Goal: Transaction & Acquisition: Register for event/course

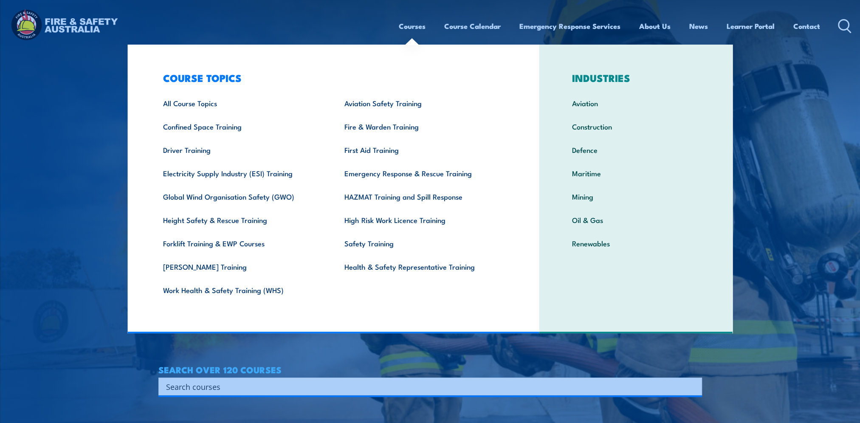
click at [419, 25] on link "Courses" at bounding box center [412, 26] width 27 height 23
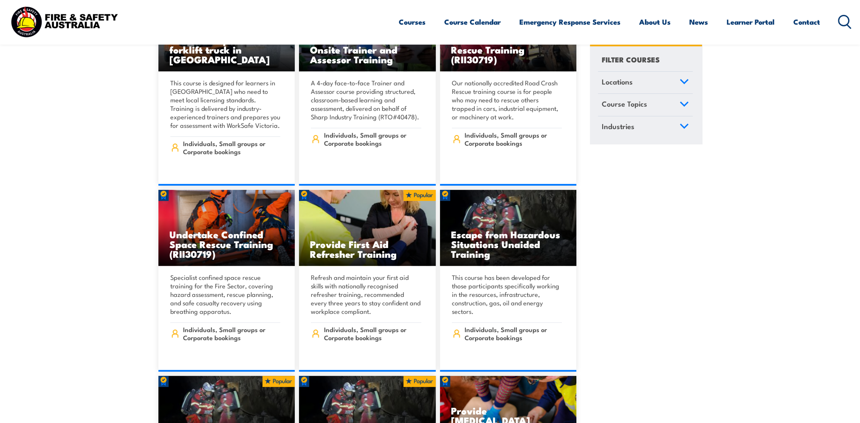
scroll to position [103, 0]
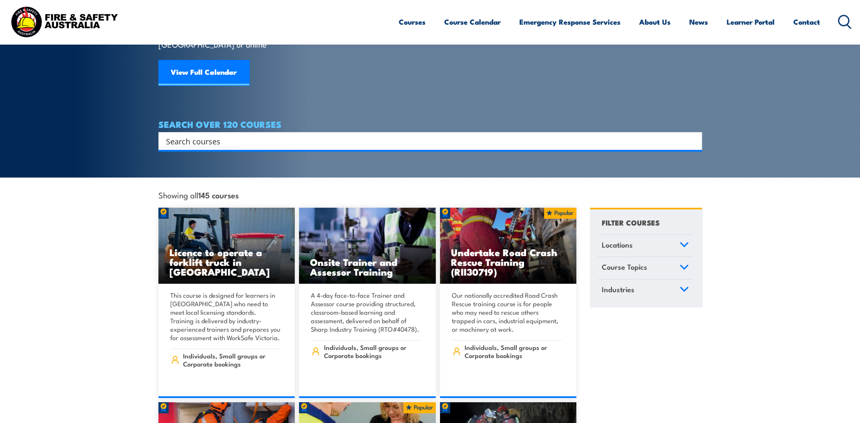
click at [199, 135] on input "Search input" at bounding box center [424, 141] width 517 height 13
type input "lv"
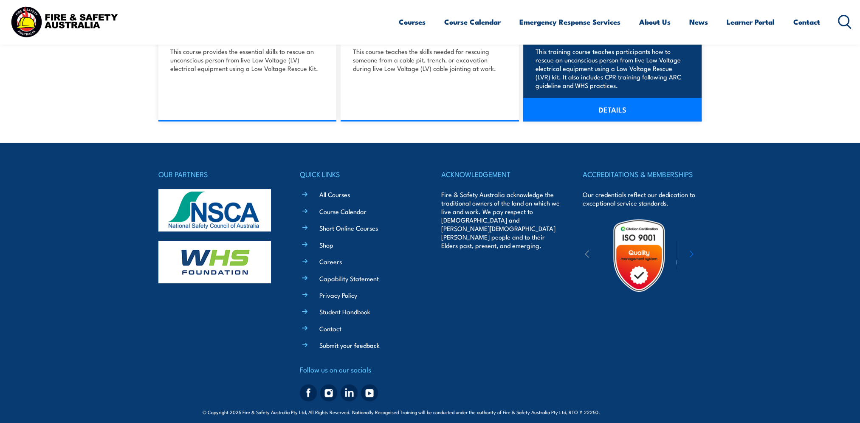
scroll to position [127, 0]
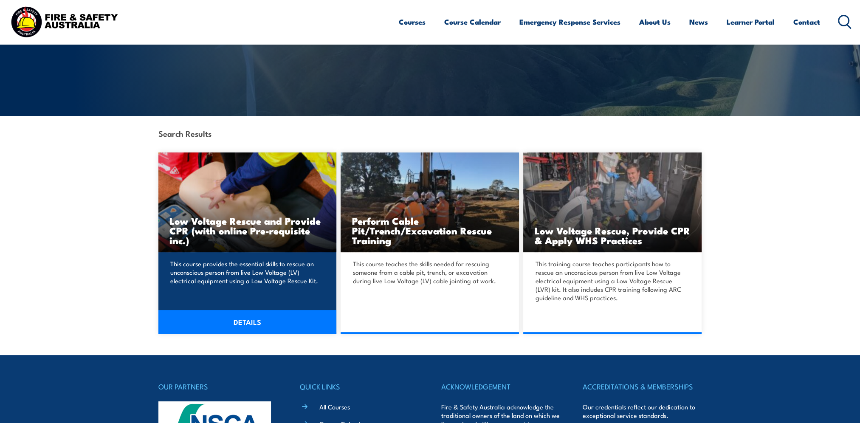
click at [240, 222] on h3 "Low Voltage Rescue and Provide CPR (with online Pre-requisite inc.)" at bounding box center [247, 230] width 156 height 29
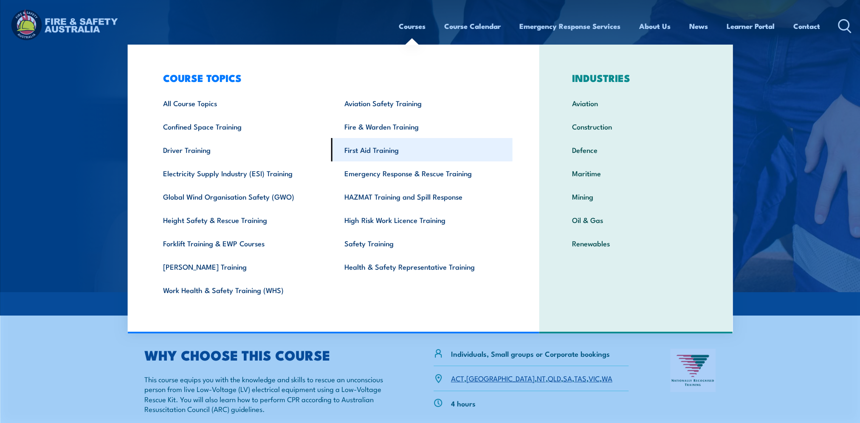
click at [367, 152] on link "First Aid Training" at bounding box center [421, 149] width 181 height 23
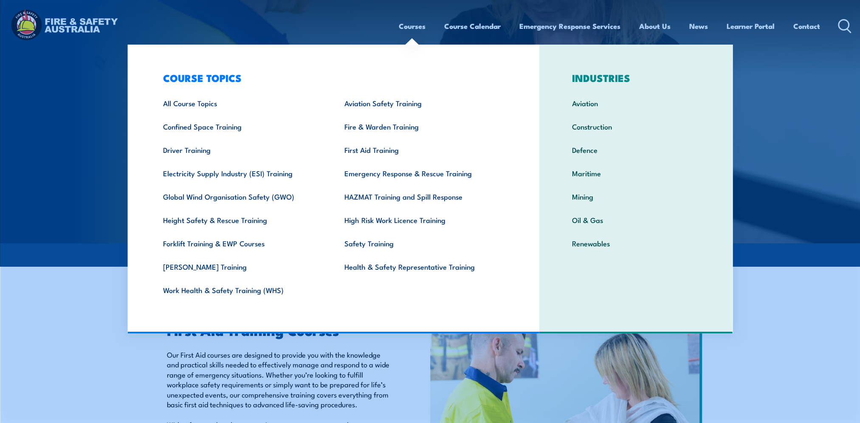
click at [405, 31] on link "Courses" at bounding box center [412, 26] width 27 height 23
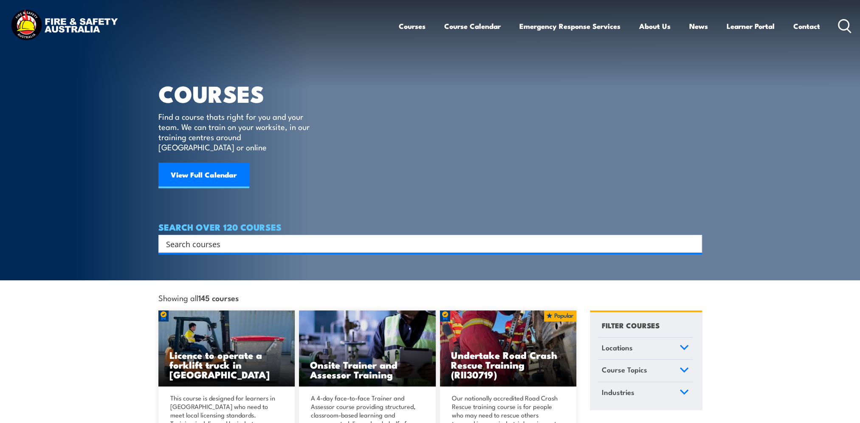
click at [266, 237] on input "Search input" at bounding box center [424, 243] width 517 height 13
type input "voltage"
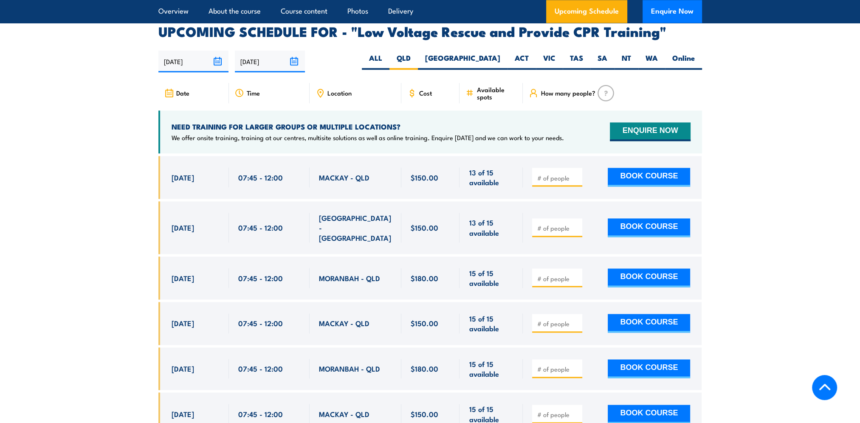
click at [557, 174] on input "number" at bounding box center [558, 178] width 42 height 8
type input "1"
click at [629, 168] on button "BOOK COURSE" at bounding box center [649, 177] width 82 height 19
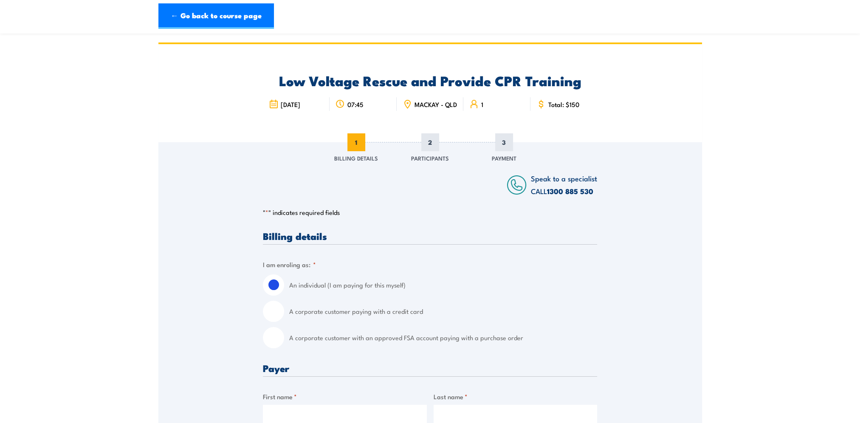
scroll to position [127, 0]
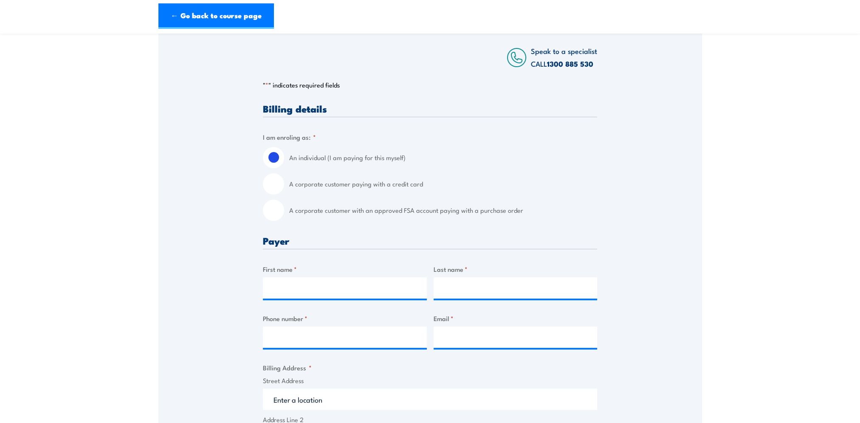
click at [277, 216] on input "A corporate customer with an approved FSA account paying with a purchase order" at bounding box center [273, 210] width 21 height 21
radio input "true"
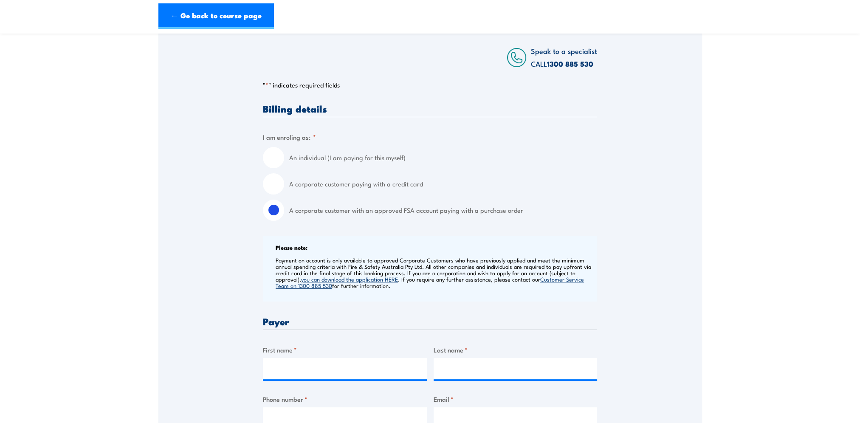
scroll to position [255, 0]
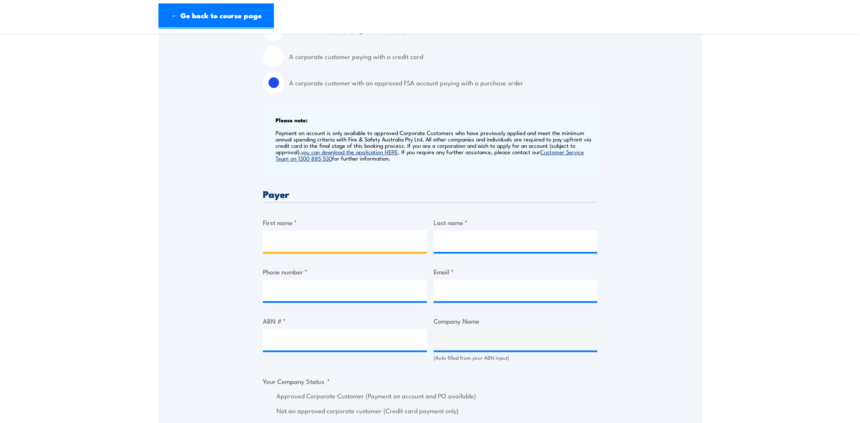
click at [287, 245] on input "First name *" at bounding box center [345, 241] width 164 height 21
type input "Tara"
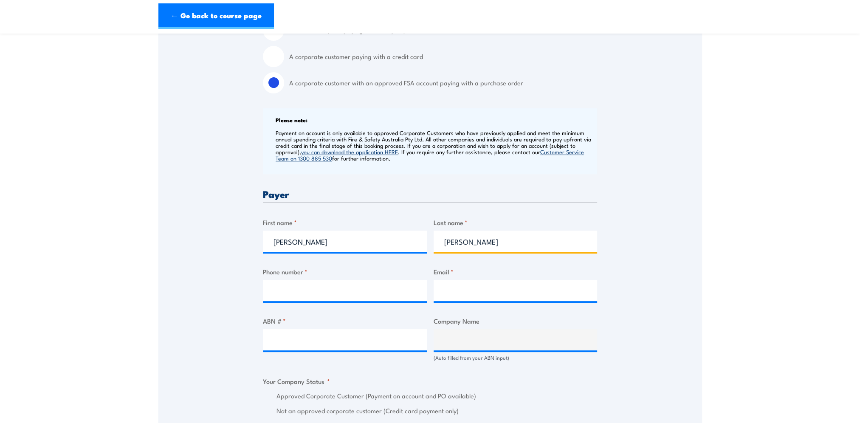
type input "Walker"
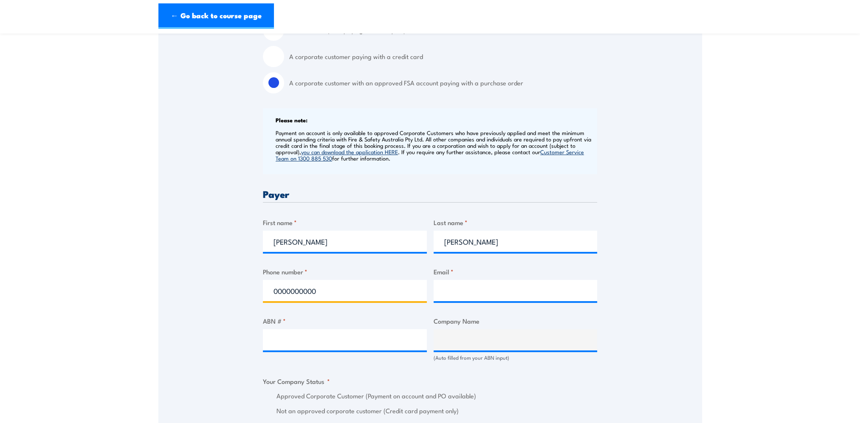
type input "0000000000"
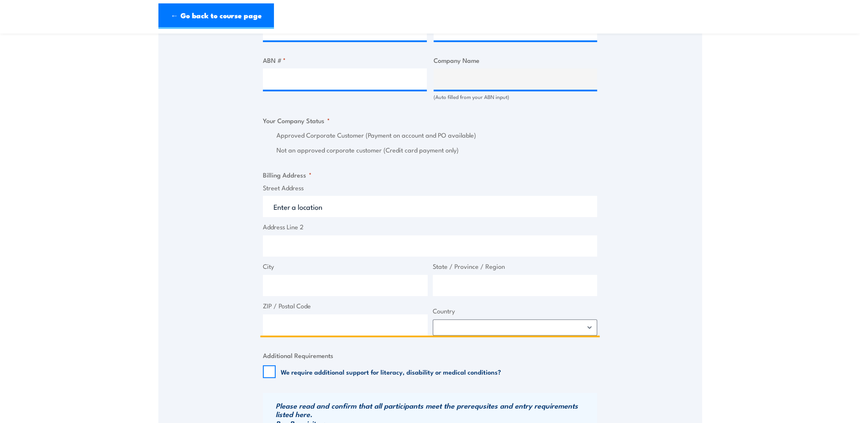
scroll to position [388, 0]
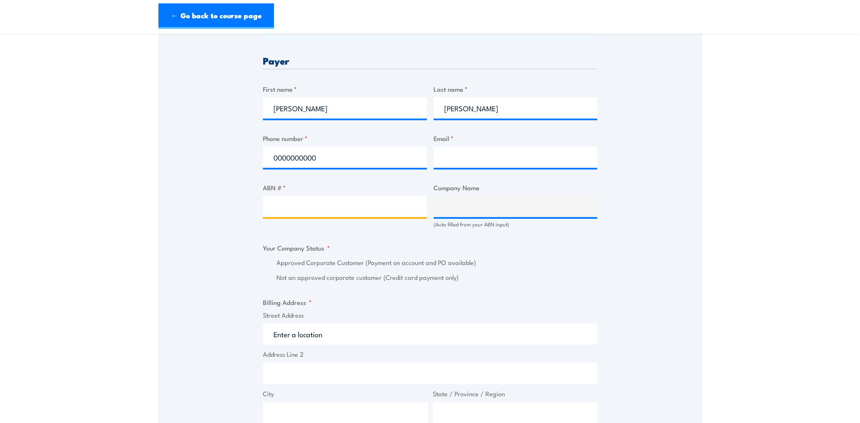
click at [338, 203] on input "ABN # *" at bounding box center [345, 206] width 164 height 21
click at [307, 211] on input "ABN # *" at bounding box center [345, 206] width 164 height 21
paste input "67096412752"
type input "67096412752"
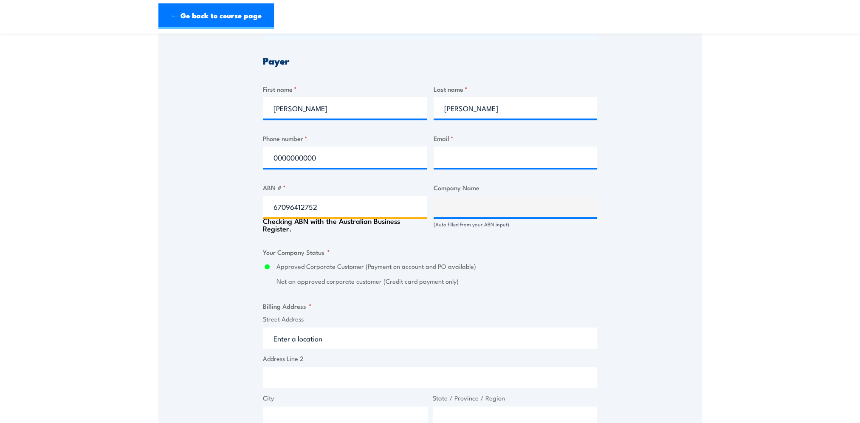
type input "BM ALLIANCE COAL OPERATIONS PTY LIMITED"
radio input "true"
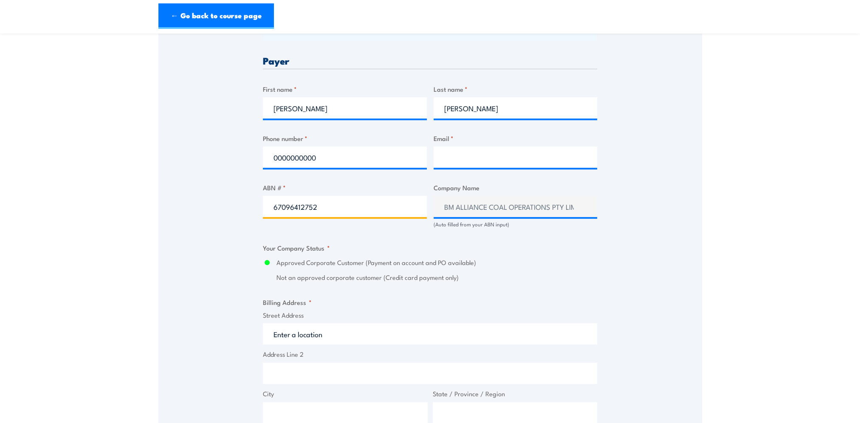
type input "67096412752"
click at [493, 168] on input "Email *" at bounding box center [515, 156] width 164 height 21
paste input "bmatrainingbookingforminbox@bhp.com"
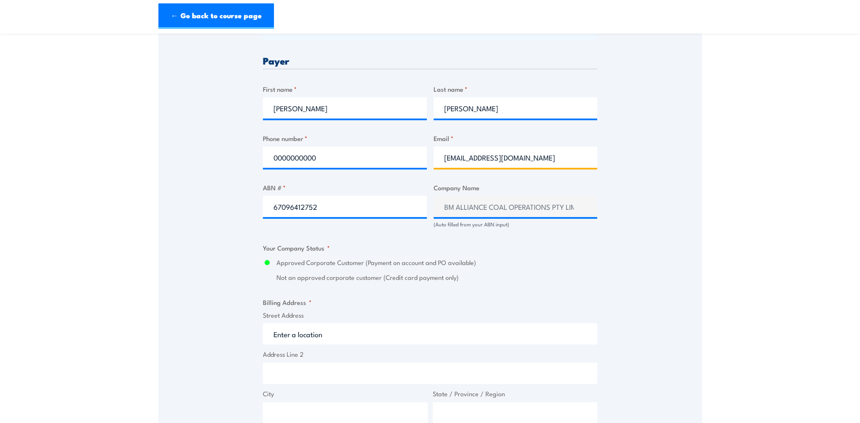
type input "bmatrainingbookingforminbox@bhp.com"
click at [623, 240] on div "Speak to a specialist CALL 1300 885 530 CALL 1300 885 530 " * " indicates requi…" at bounding box center [429, 230] width 543 height 952
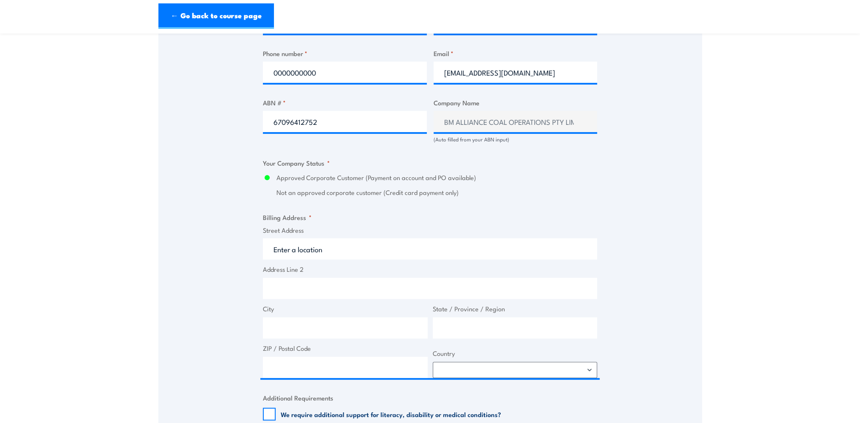
scroll to position [515, 0]
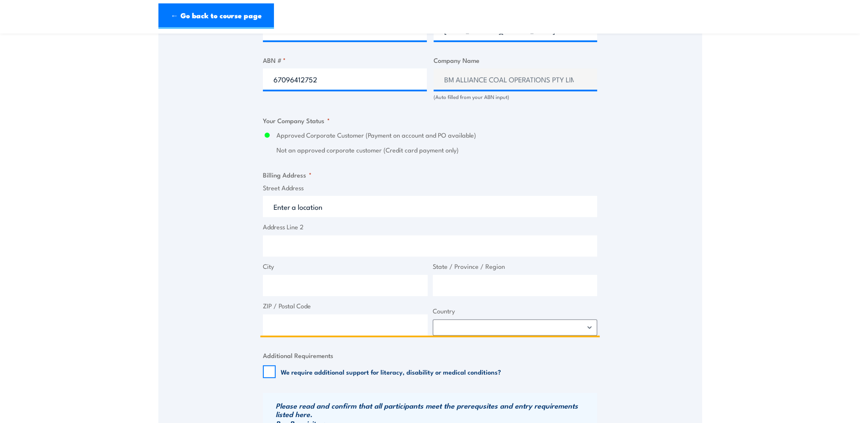
click at [327, 210] on input "Street Address" at bounding box center [430, 206] width 334 height 21
click at [320, 210] on input "Street Address" at bounding box center [430, 206] width 334 height 21
paste input "GPO BOX 1389"
type input "GPO BOX 1389"
type input "Brisbane"
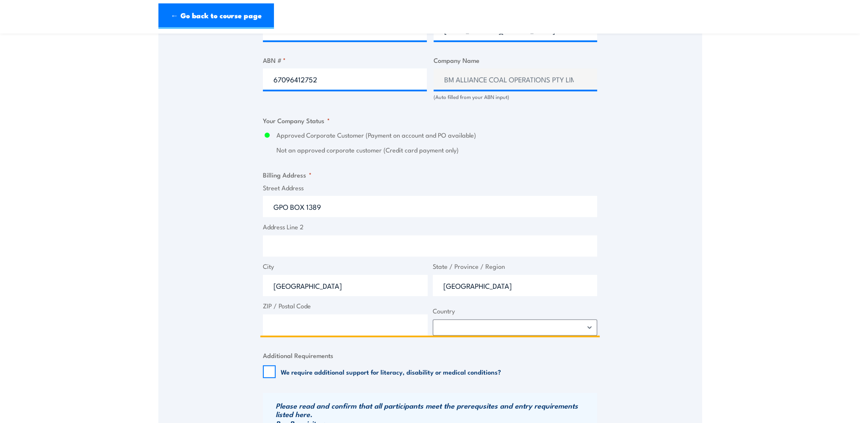
type input "Queensland"
type input "4001"
drag, startPoint x: 467, startPoint y: 329, endPoint x: 470, endPoint y: 324, distance: 5.9
click at [467, 329] on select "Afghanistan Albania Algeria American Samoa Andorra Angola Anguilla Antarctica A…" at bounding box center [515, 327] width 165 height 16
select select "Australia"
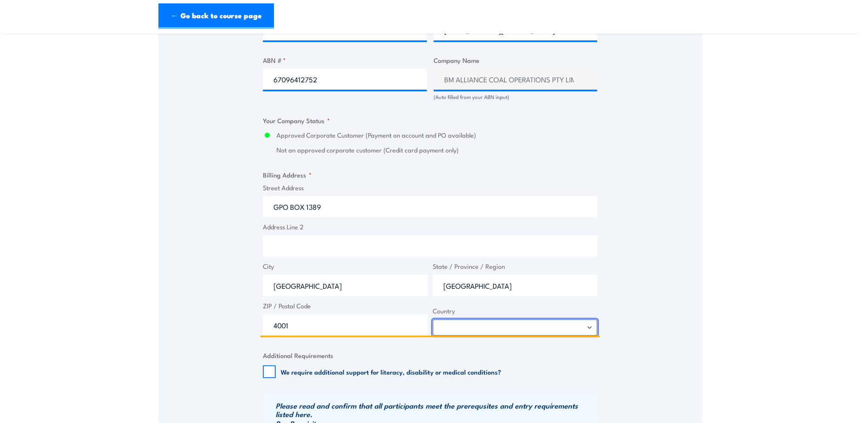
click at [433, 324] on select "Afghanistan Albania Algeria American Samoa Andorra Angola Anguilla Antarctica A…" at bounding box center [515, 327] width 165 height 16
click at [634, 324] on div "Speak to a specialist CALL 1300 885 530 CALL 1300 885 530 " * " indicates requi…" at bounding box center [429, 103] width 543 height 952
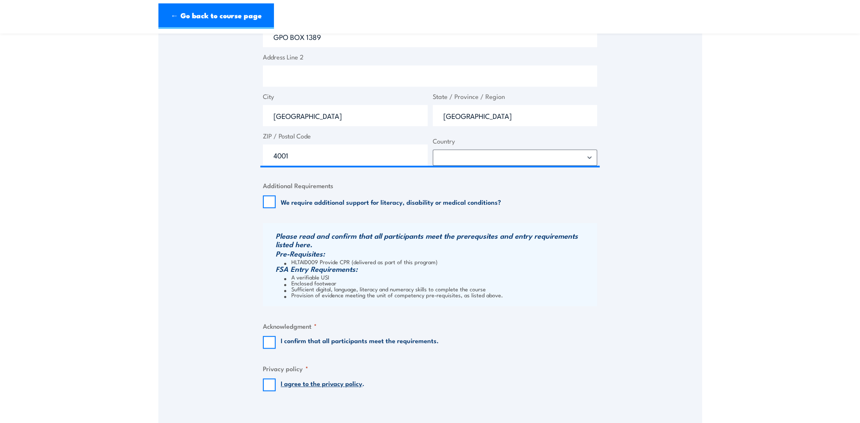
scroll to position [770, 0]
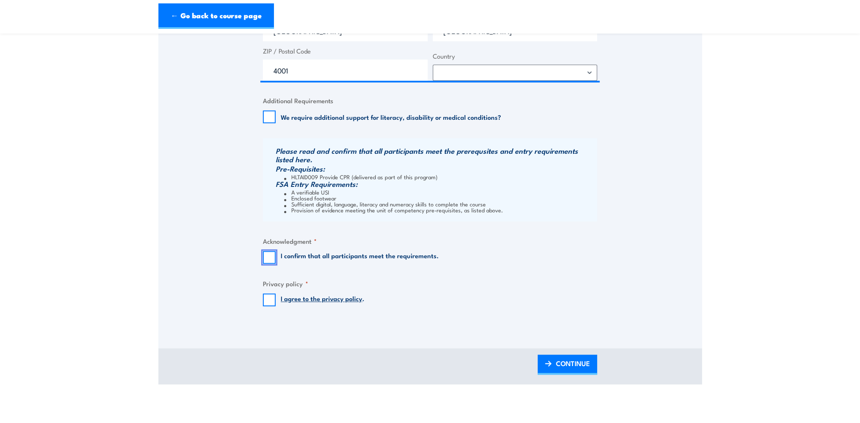
click at [273, 264] on input "I confirm that all participants meet the requirements." at bounding box center [269, 257] width 13 height 13
checkbox input "true"
click at [273, 299] on input "I agree to the privacy policy ." at bounding box center [269, 299] width 13 height 13
checkbox input "true"
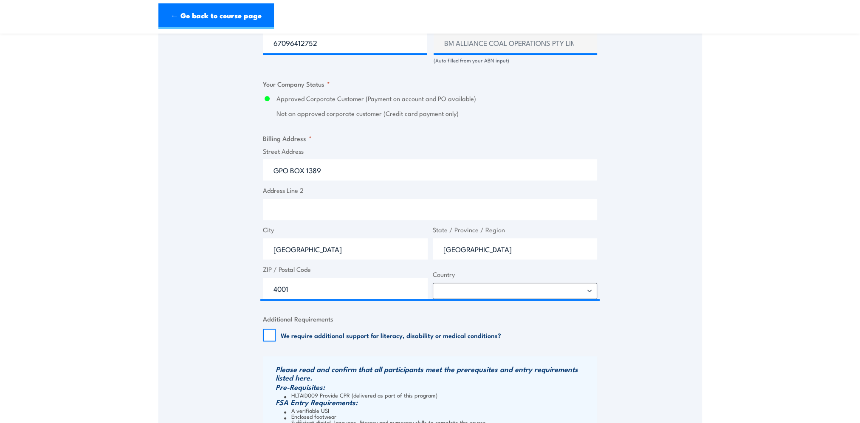
scroll to position [764, 0]
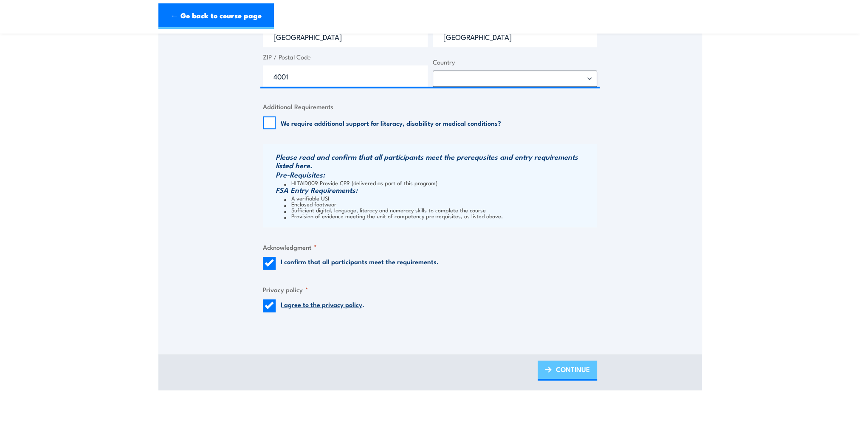
click at [581, 370] on span "CONTINUE" at bounding box center [573, 369] width 34 height 23
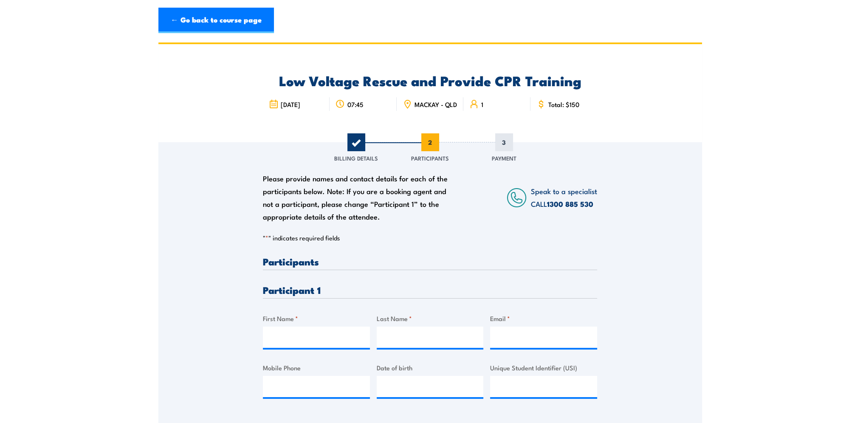
scroll to position [85, 0]
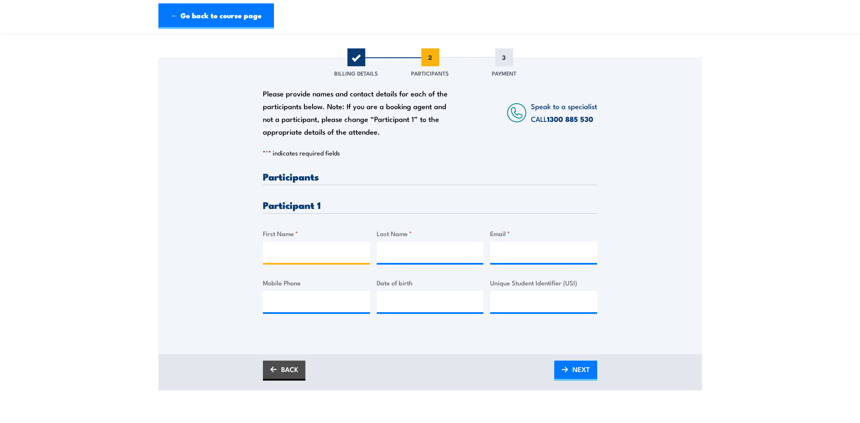
click at [321, 262] on input "First Name *" at bounding box center [316, 252] width 107 height 21
type input "Luke"
type input "Telford"
click at [528, 261] on input "Email *" at bounding box center [543, 252] width 107 height 21
paste input "luke.telford2@bhp.com"
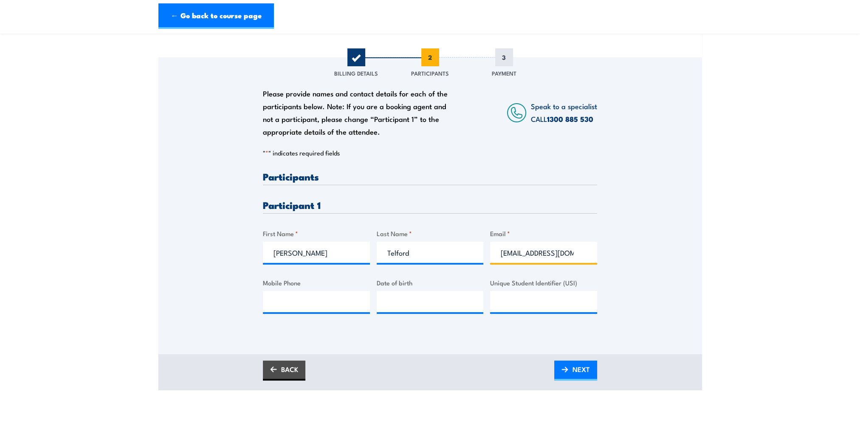
type input "luke.telford2@bhp.com"
click at [331, 306] on input "Mobile Phone" at bounding box center [316, 301] width 107 height 21
type input "0409871606"
type input "19/09/1980"
click at [564, 303] on input "Unique Student Identifier (USI)" at bounding box center [543, 301] width 107 height 21
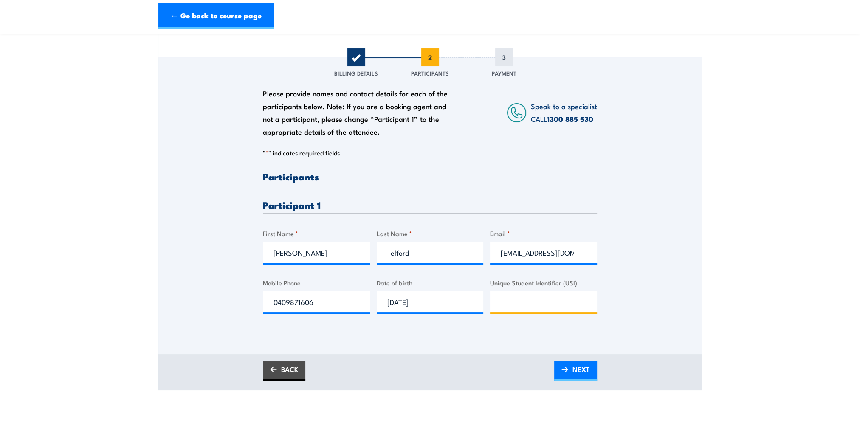
paste input "6mkw2jyl9"
type input "6mkw2jyl9"
click at [573, 373] on span "NEXT" at bounding box center [580, 369] width 17 height 23
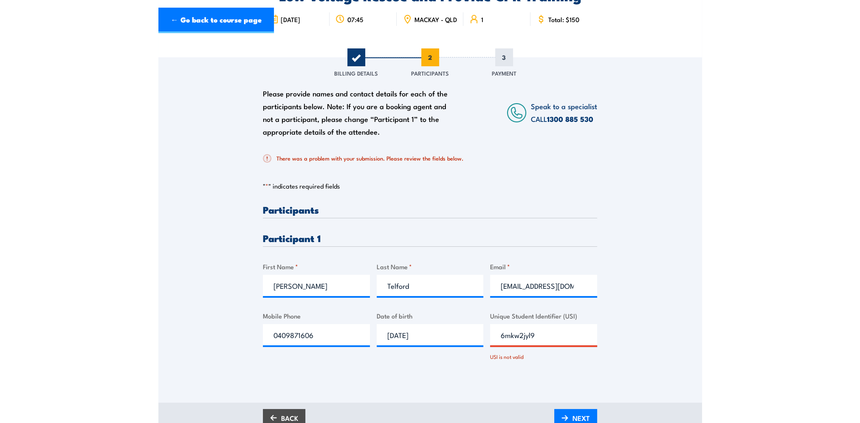
scroll to position [212, 0]
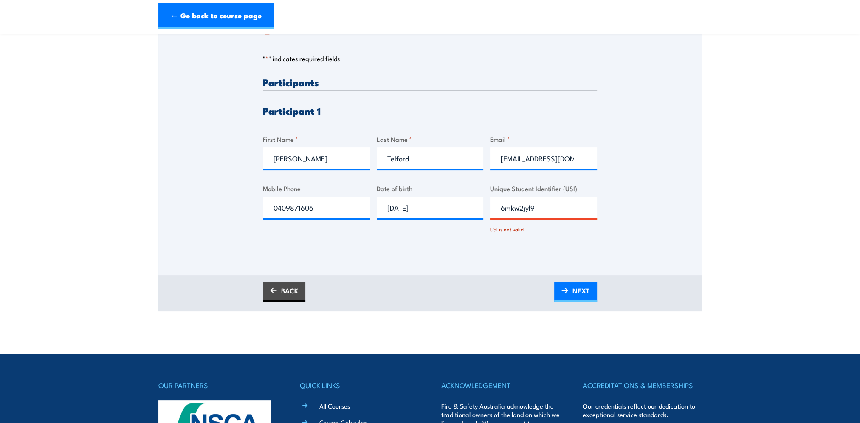
click at [531, 214] on input "6mkw2jyl9" at bounding box center [543, 207] width 107 height 21
click at [550, 214] on input "6mkw2jyl9" at bounding box center [543, 207] width 107 height 21
click at [499, 217] on input "6mkw2jyl9" at bounding box center [543, 207] width 107 height 21
drag, startPoint x: 544, startPoint y: 211, endPoint x: 462, endPoint y: 225, distance: 83.1
click at [462, 225] on div "Please provide names and contact details for each of the participants below. No…" at bounding box center [430, 162] width 334 height 171
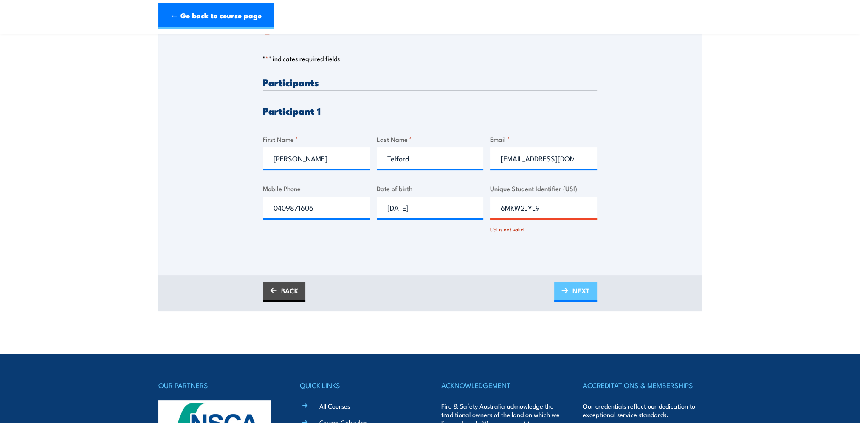
type input "6MKW2JYL9"
click at [579, 296] on span "NEXT" at bounding box center [580, 290] width 17 height 23
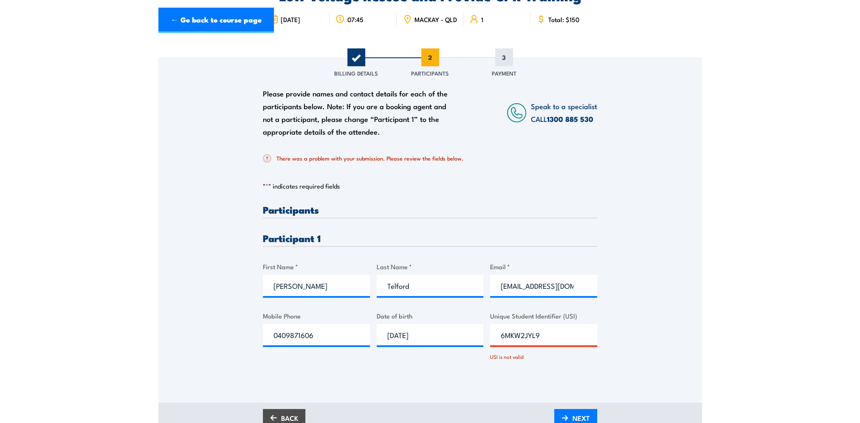
scroll to position [127, 0]
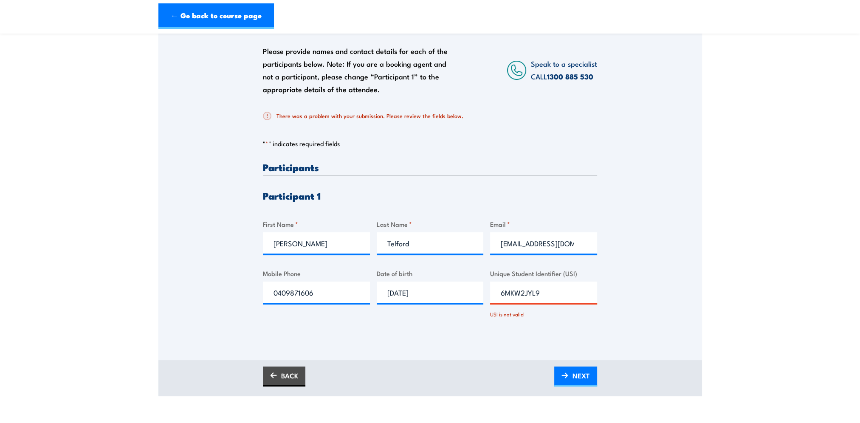
click at [552, 298] on input "6MKW2JYL9" at bounding box center [543, 291] width 107 height 21
click at [501, 296] on input "6MKW2JYL9" at bounding box center [543, 291] width 107 height 21
drag, startPoint x: 547, startPoint y: 296, endPoint x: 455, endPoint y: 297, distance: 91.7
click at [455, 297] on div "Please provide names and contact details for each of the participants below. No…" at bounding box center [430, 247] width 334 height 171
click at [510, 299] on input "6MKW2JYL9" at bounding box center [543, 291] width 107 height 21
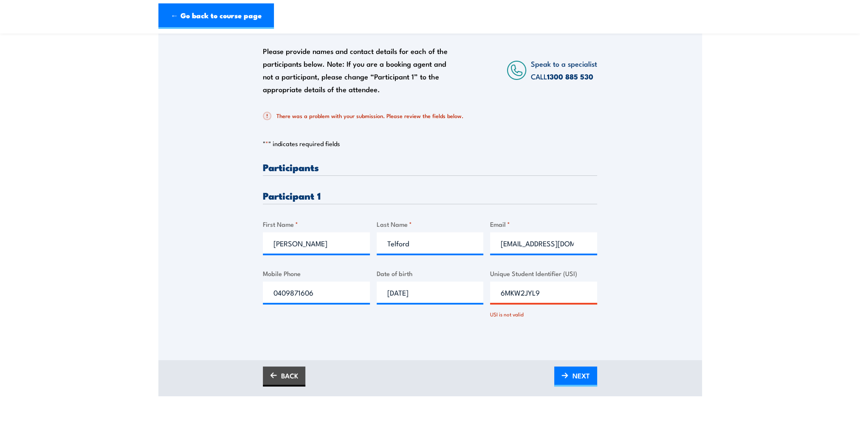
click at [534, 295] on input "6MKW2JYL9" at bounding box center [543, 291] width 107 height 21
type input "6MKW2JYI9"
drag, startPoint x: 564, startPoint y: 379, endPoint x: 463, endPoint y: 283, distance: 139.4
click at [564, 378] on img at bounding box center [564, 375] width 7 height 6
drag, startPoint x: 447, startPoint y: 296, endPoint x: 423, endPoint y: 296, distance: 23.8
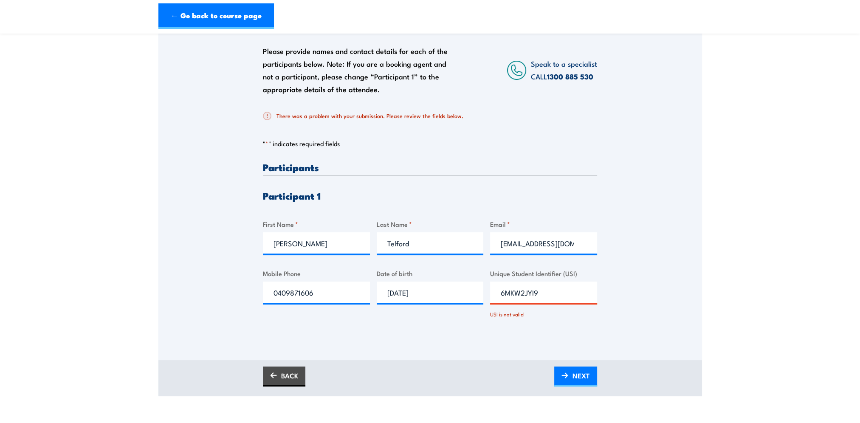
click at [423, 296] on div "Please provide names and contact details for each of the participants below. No…" at bounding box center [430, 247] width 334 height 171
drag, startPoint x: 587, startPoint y: 385, endPoint x: 618, endPoint y: 381, distance: 31.2
click at [587, 384] on span "NEXT" at bounding box center [580, 375] width 17 height 23
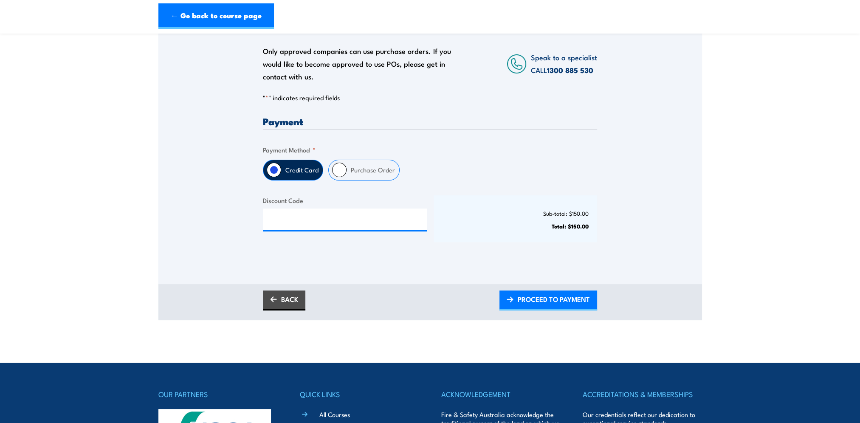
click at [341, 171] on input "Purchase Order" at bounding box center [339, 170] width 14 height 14
radio input "true"
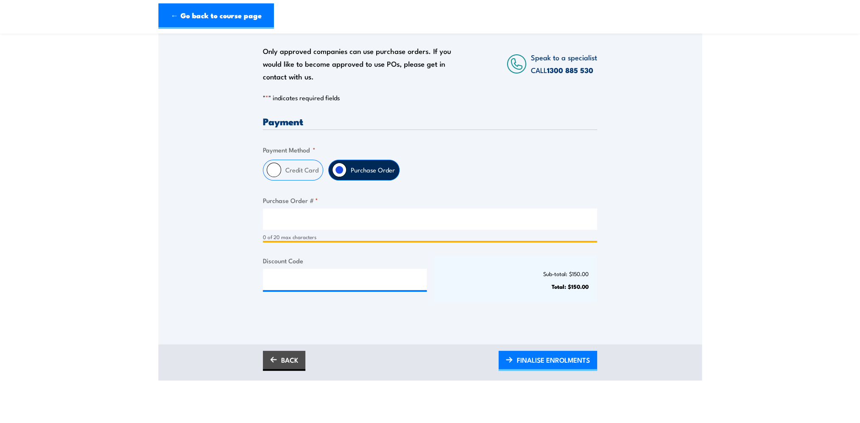
click at [330, 227] on input "Purchase Order # *" at bounding box center [430, 218] width 334 height 21
paste input "4518265506"
type input "4518265506"
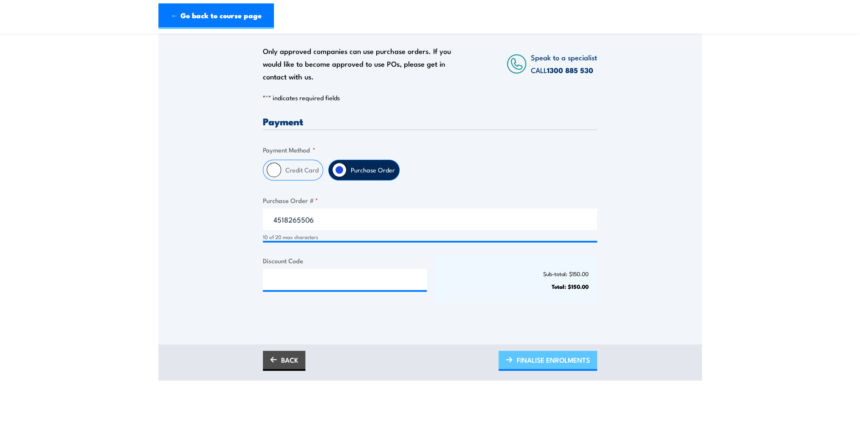
click at [543, 366] on span "FINALISE ENROLMENTS" at bounding box center [553, 360] width 73 height 23
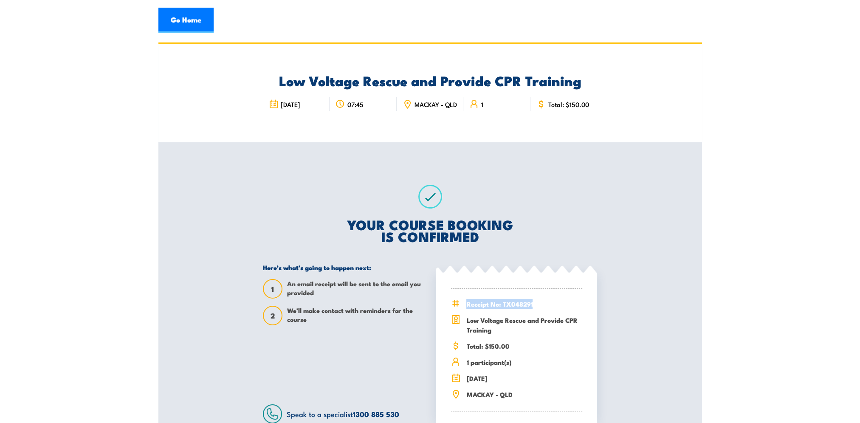
drag, startPoint x: 532, startPoint y: 310, endPoint x: 466, endPoint y: 312, distance: 66.7
click at [466, 309] on span "Receipt No: TX048291" at bounding box center [524, 304] width 116 height 10
copy span "Receipt No: TX048291"
